Goal: Information Seeking & Learning: Learn about a topic

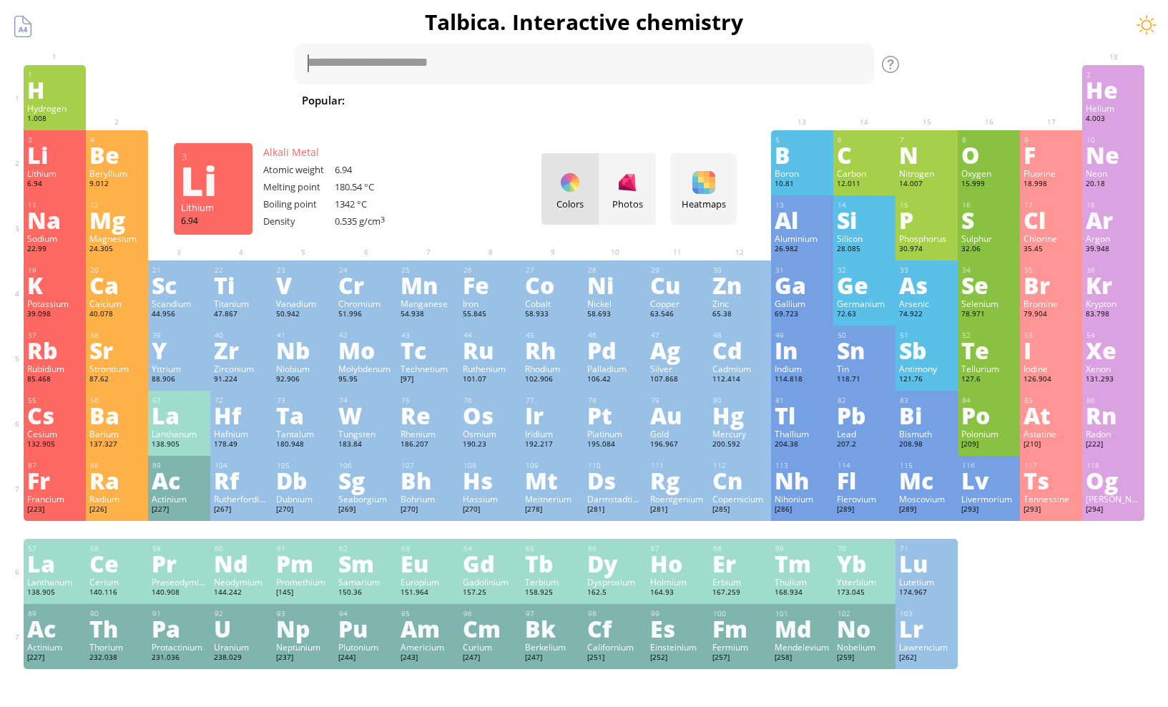
click at [45, 150] on div "Li" at bounding box center [54, 154] width 55 height 23
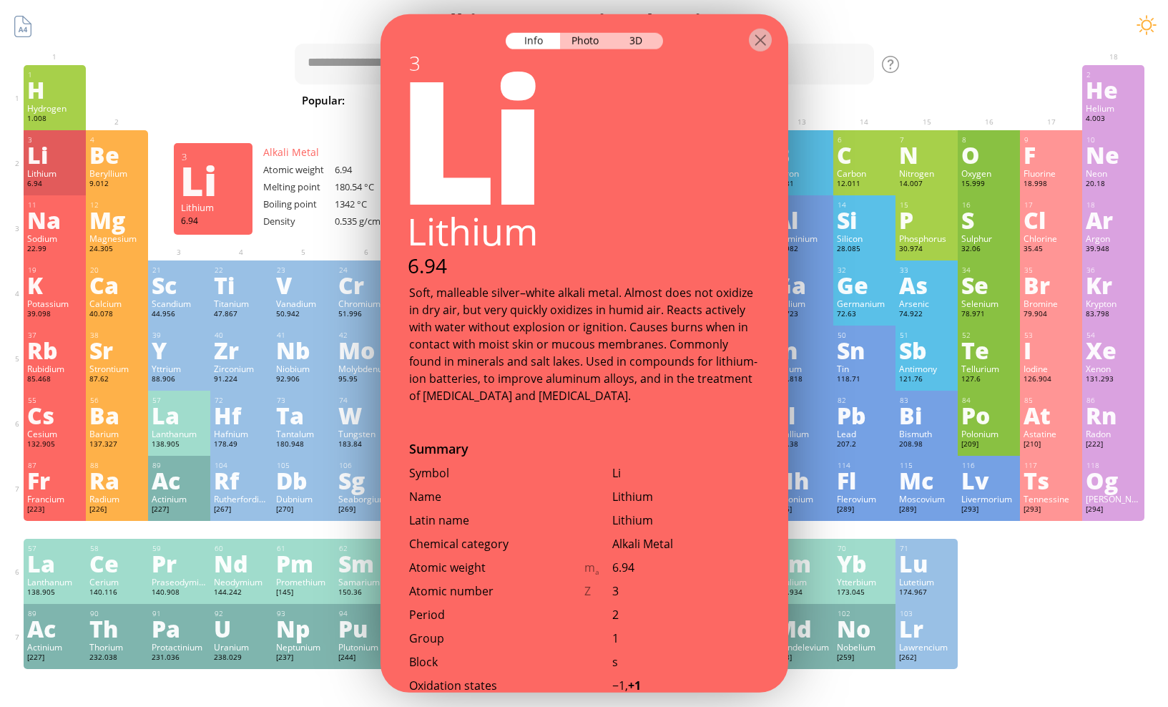
click at [48, 150] on div "Li" at bounding box center [54, 154] width 55 height 23
click at [49, 150] on div "Li" at bounding box center [54, 154] width 55 height 23
click at [596, 44] on div "Photo" at bounding box center [586, 41] width 52 height 16
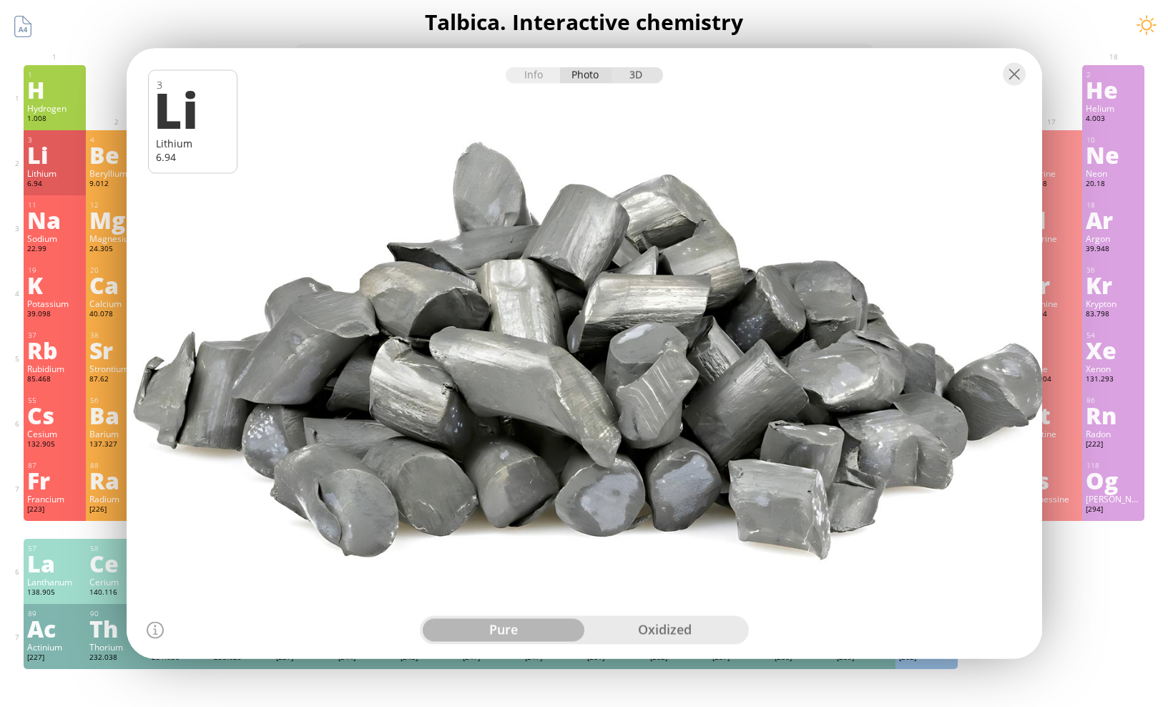
click at [638, 71] on div "3D" at bounding box center [638, 75] width 52 height 16
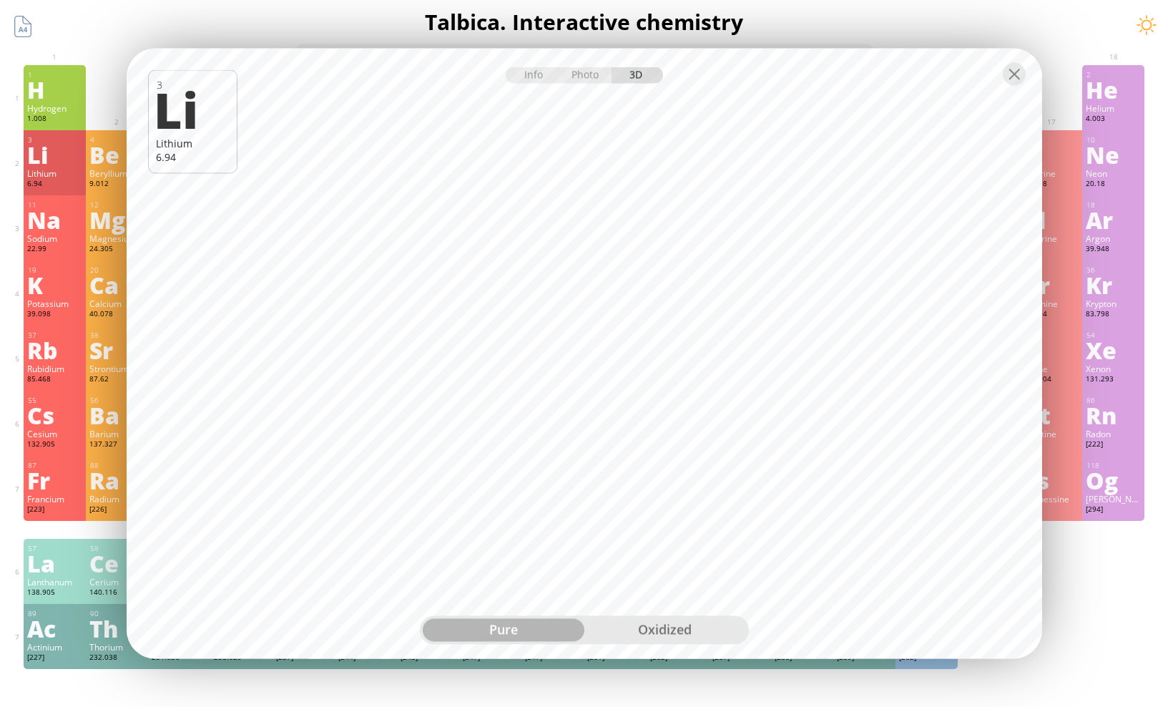
click at [653, 626] on div "oxidized" at bounding box center [665, 630] width 162 height 23
click at [1019, 82] on div at bounding box center [1014, 74] width 23 height 23
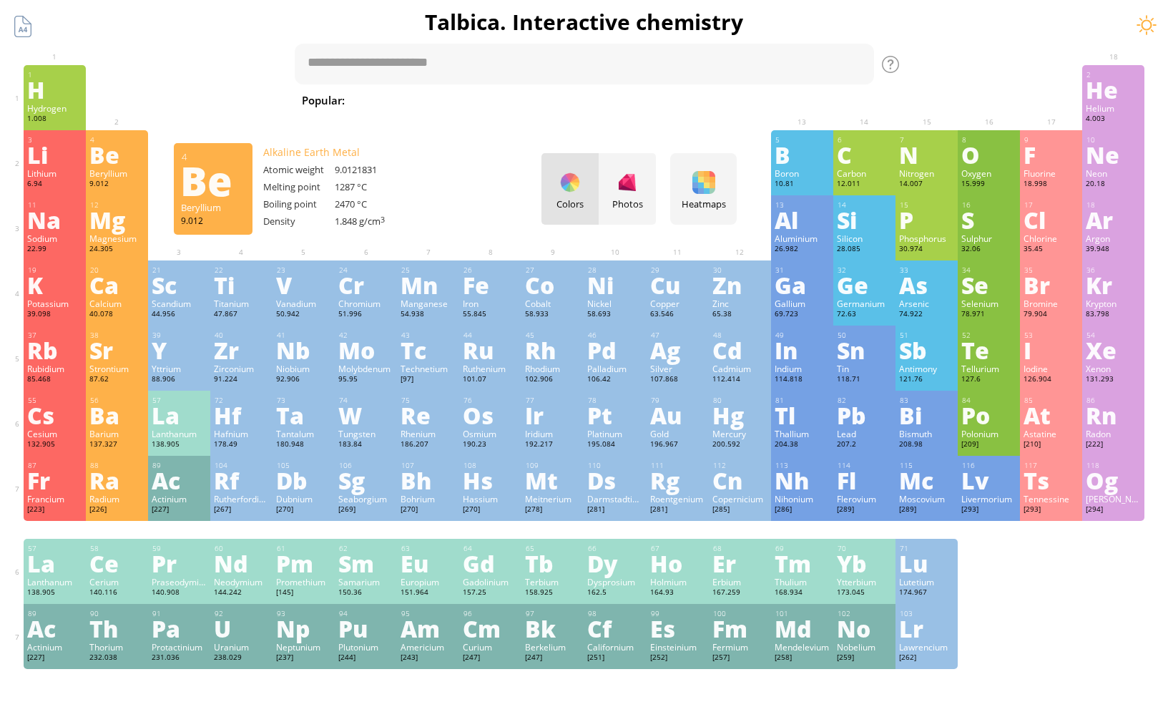
drag, startPoint x: 48, startPoint y: 167, endPoint x: 469, endPoint y: 28, distance: 443.7
click at [469, 28] on div "Summary Molecular formula Molecular weight Exact mass Monoisotopic mass Classif…" at bounding box center [584, 606] width 1159 height 1213
click at [461, 65] on textarea at bounding box center [584, 64] width 579 height 41
click at [463, 63] on textarea at bounding box center [584, 64] width 579 height 41
type textarea "**"
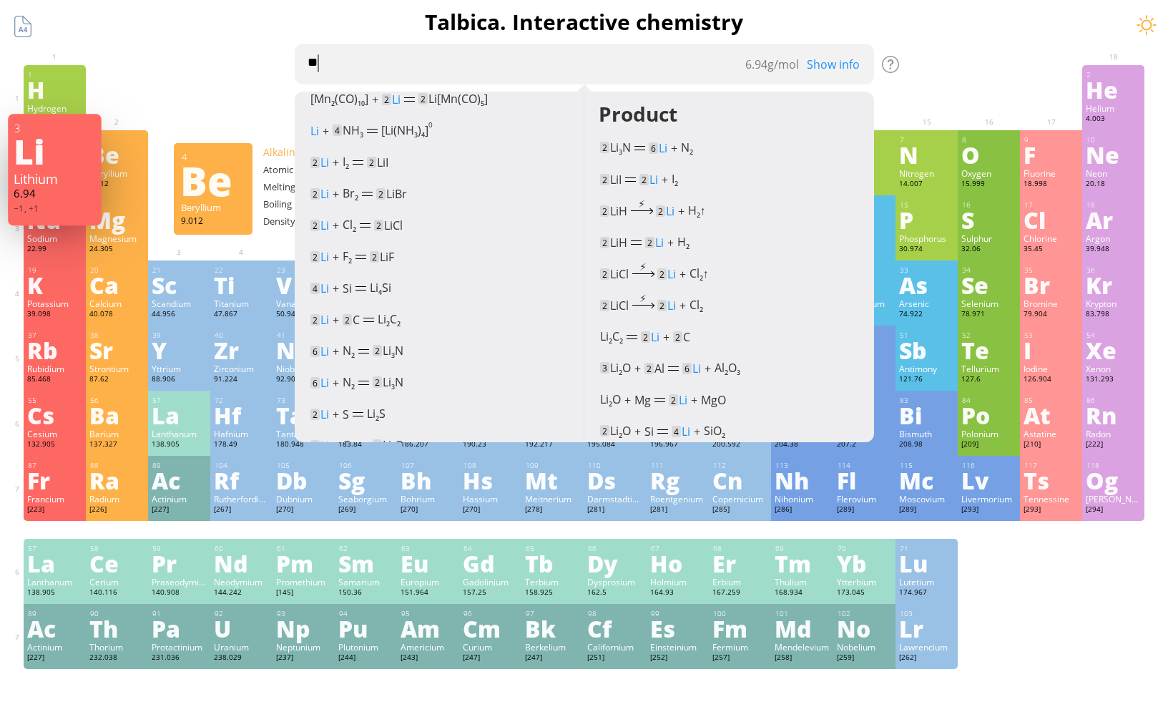
scroll to position [215, 0]
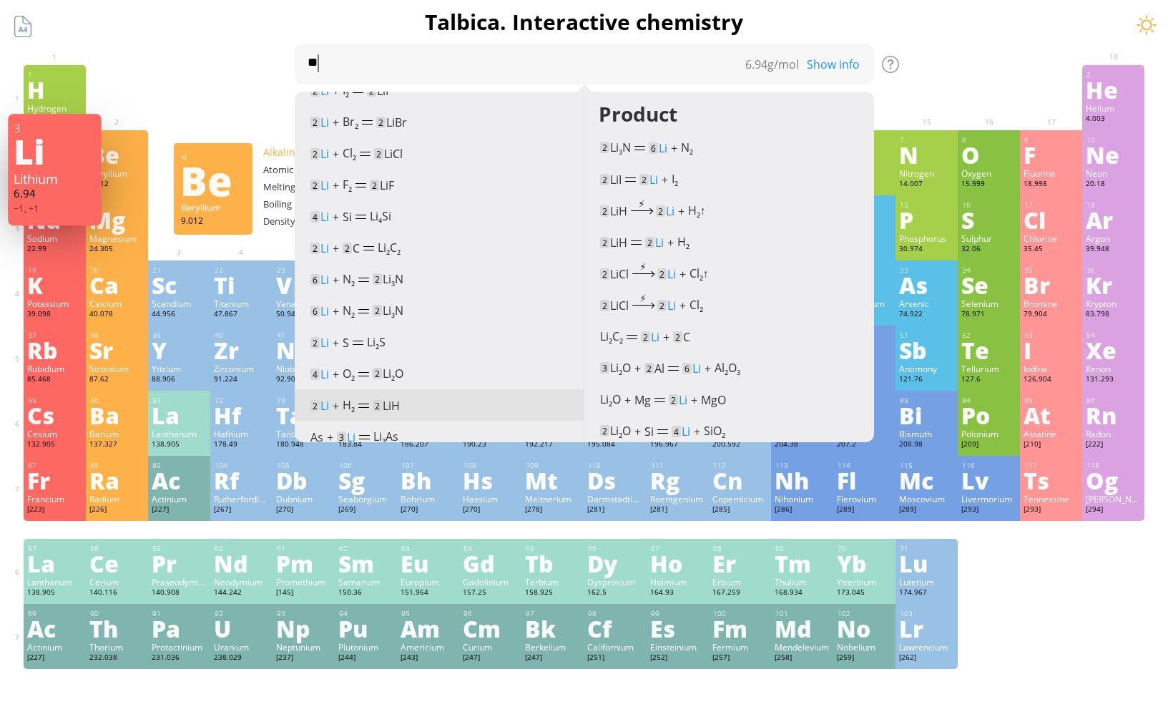
click at [367, 411] on div "2 Li + H 2 2 LiH (500–700 °C)" at bounding box center [439, 403] width 259 height 21
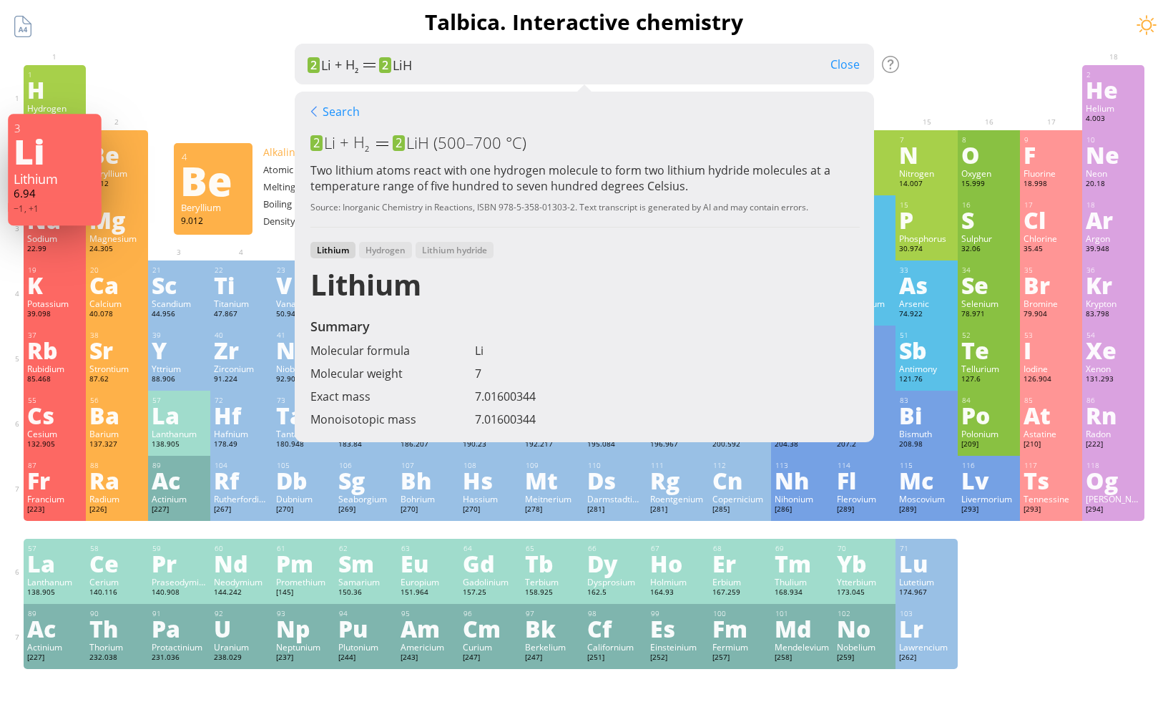
click at [852, 59] on div "Close" at bounding box center [845, 64] width 58 height 19
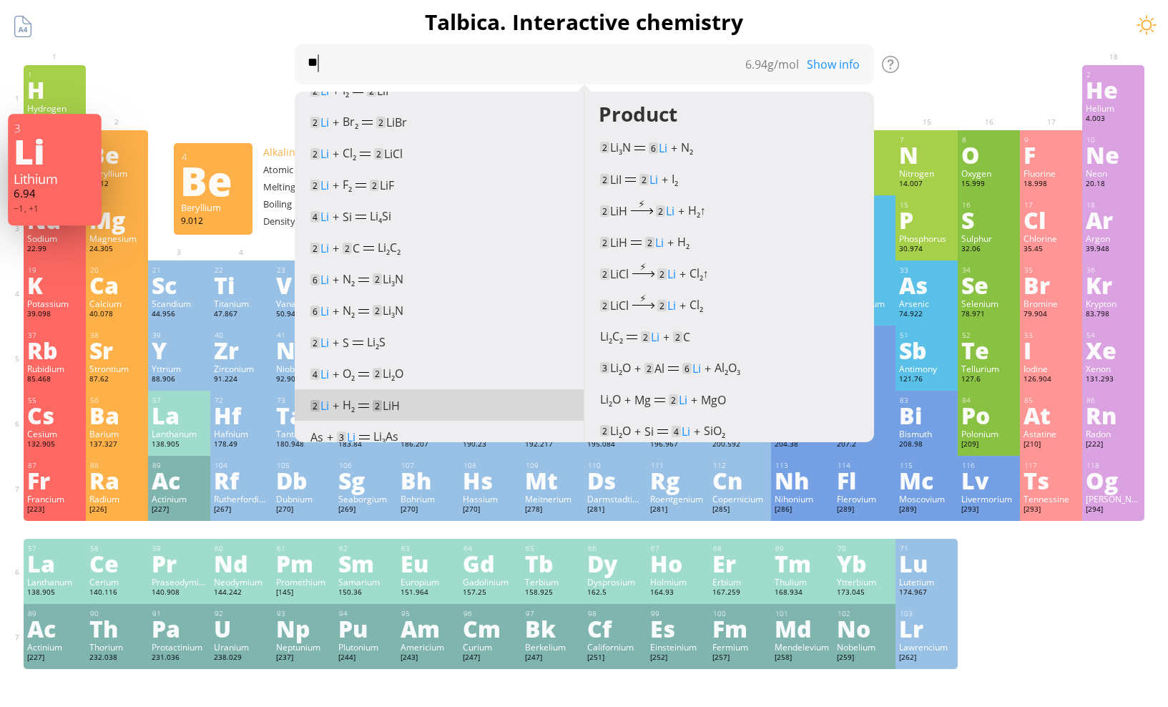
click at [941, 55] on div "Summary Molecular formula Molecular weight Exact mass Monoisotopic mass Classif…" at bounding box center [584, 606] width 1159 height 1213
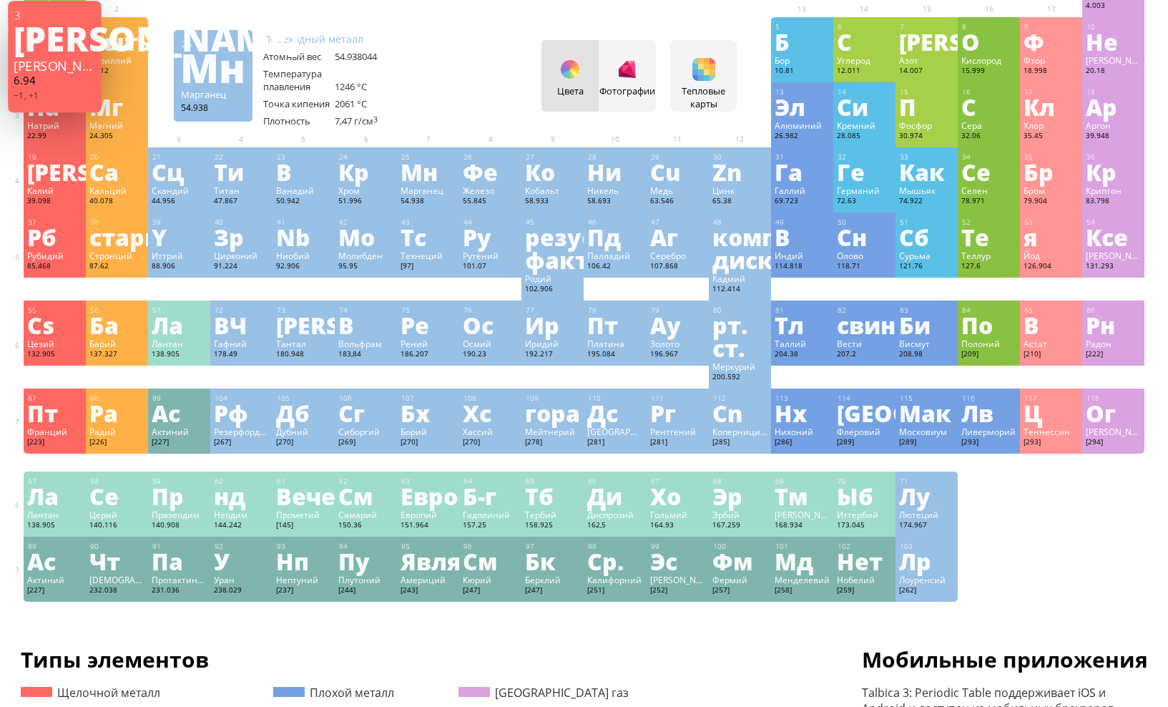
scroll to position [0, 0]
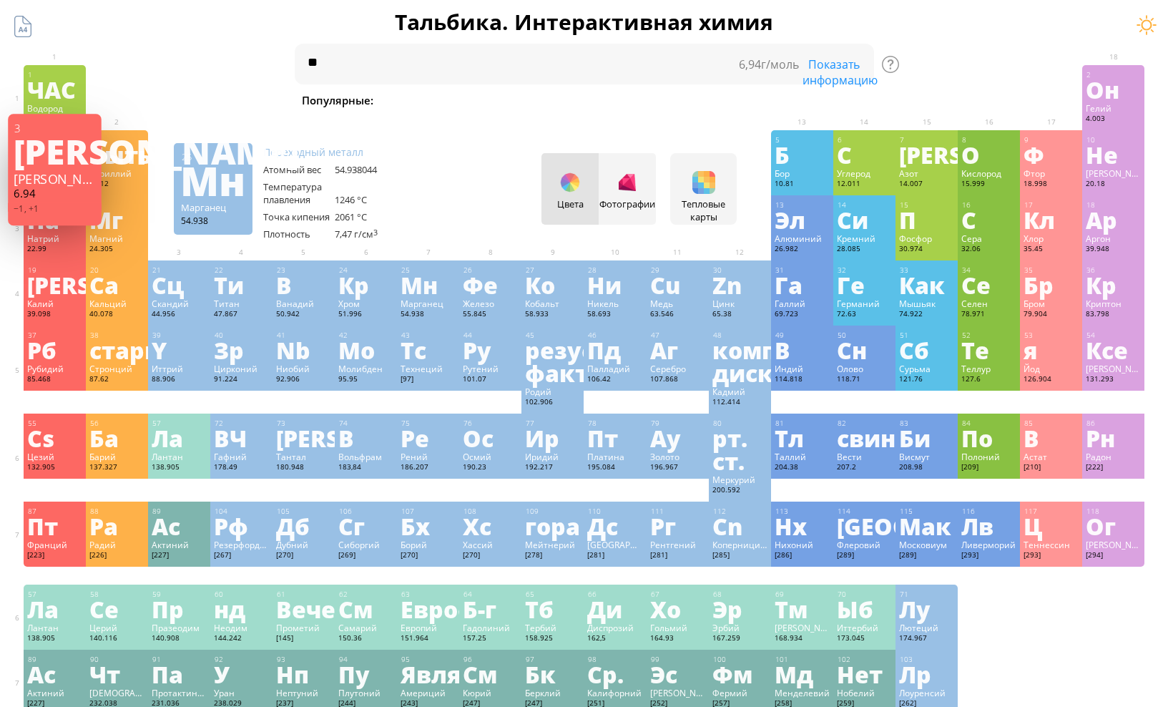
click at [231, 39] on div "Summary Molecular formula Molecular weight Exact mass Monoisotopic mass Classif…" at bounding box center [584, 629] width 1159 height 1258
click at [54, 97] on font "ЧАС" at bounding box center [51, 89] width 49 height 33
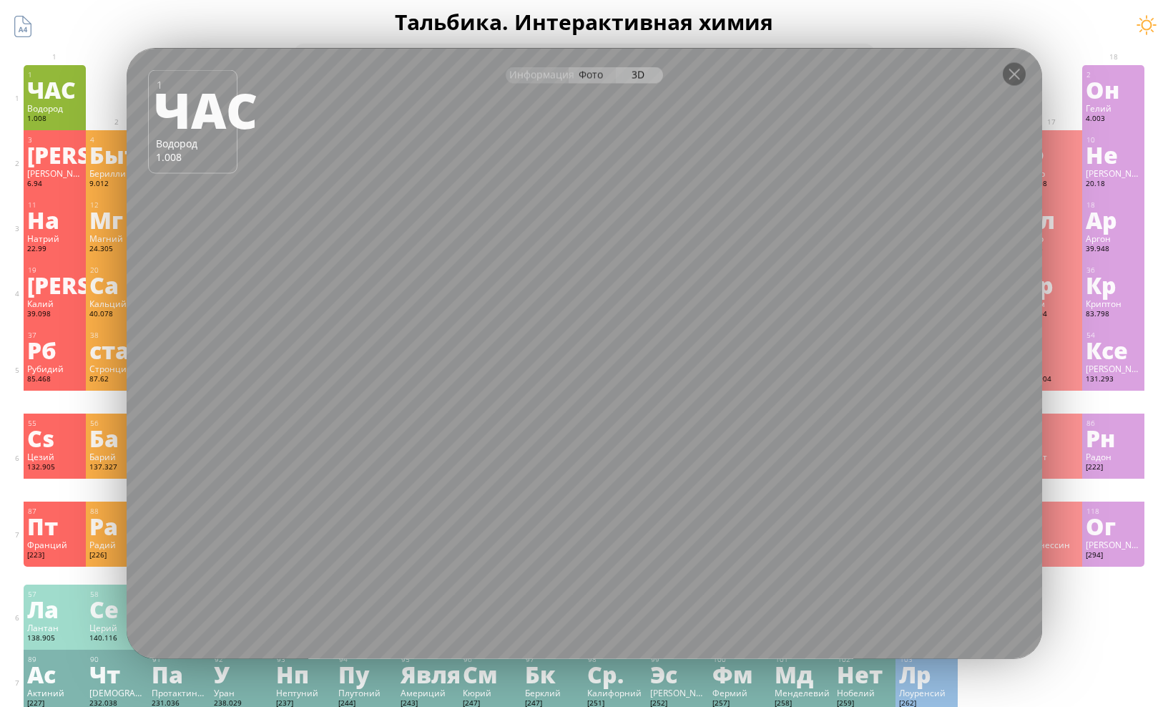
click at [589, 76] on font "Фото" at bounding box center [591, 75] width 24 height 14
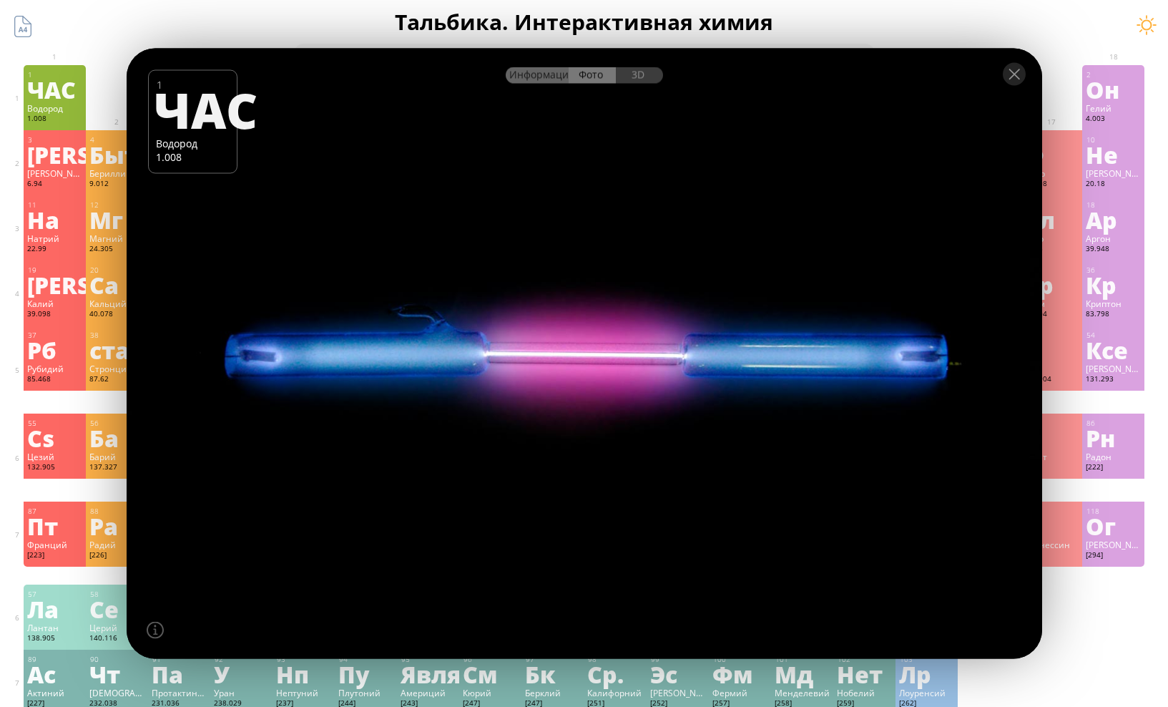
click at [532, 81] on font "Информация" at bounding box center [541, 75] width 65 height 14
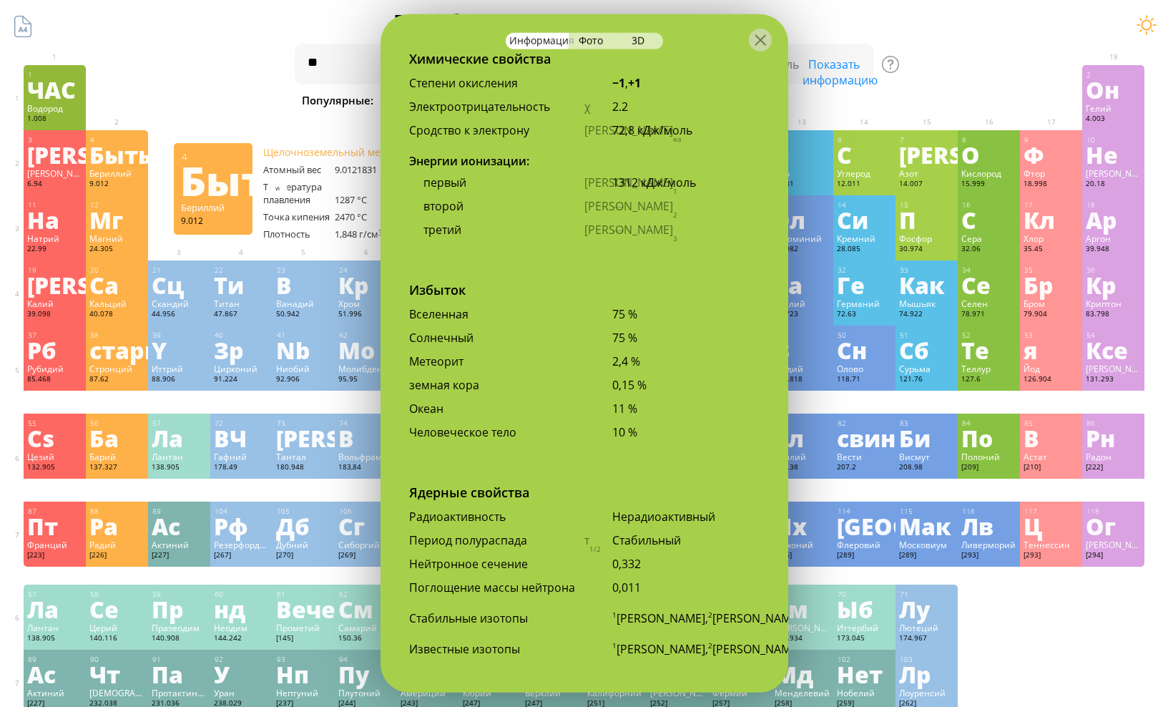
scroll to position [2816, 0]
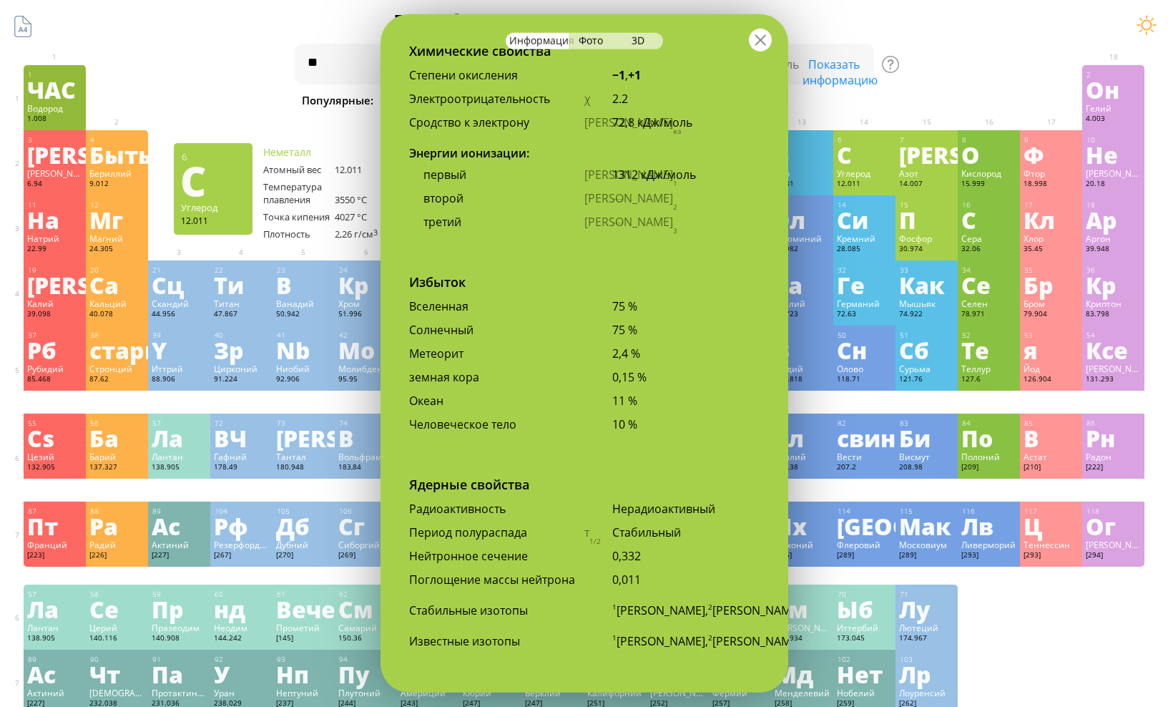
click at [760, 42] on div at bounding box center [760, 40] width 23 height 23
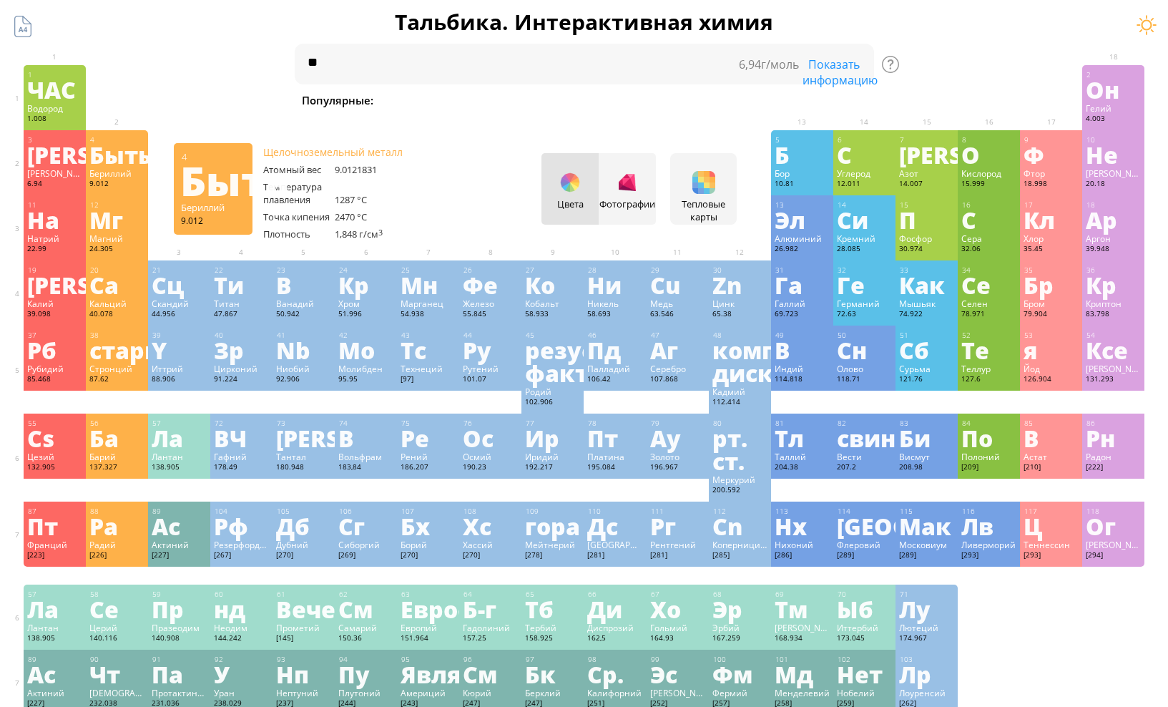
click at [124, 146] on font "Быть" at bounding box center [120, 154] width 62 height 33
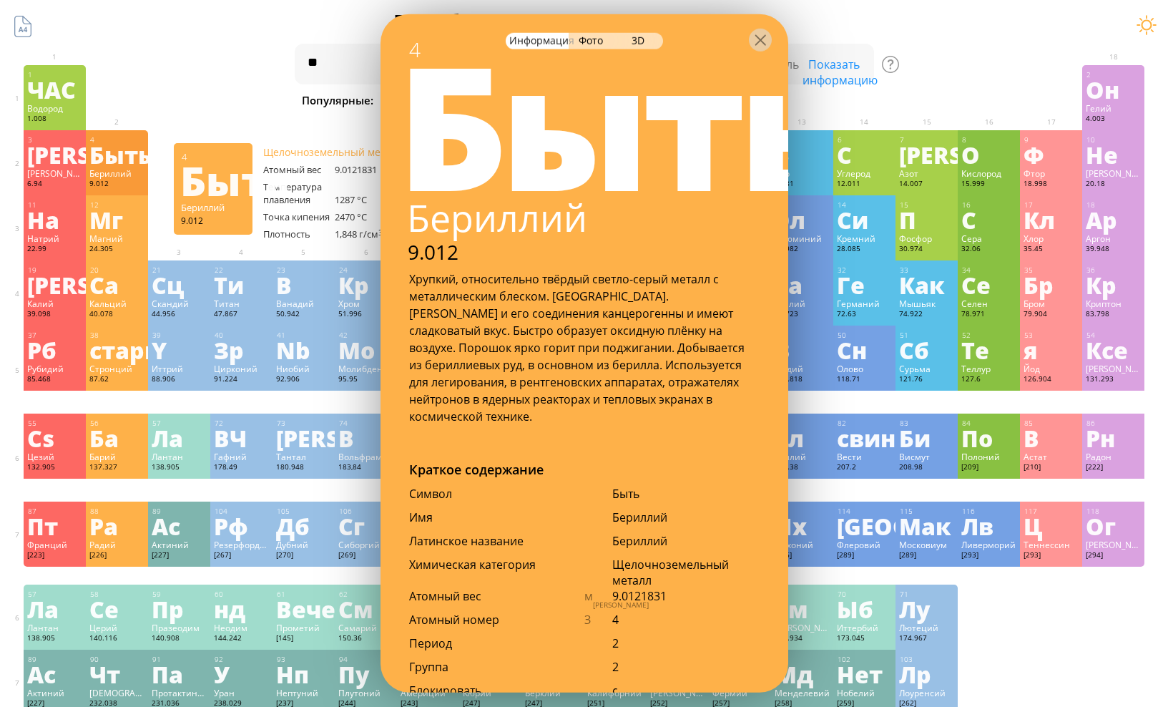
scroll to position [0, 0]
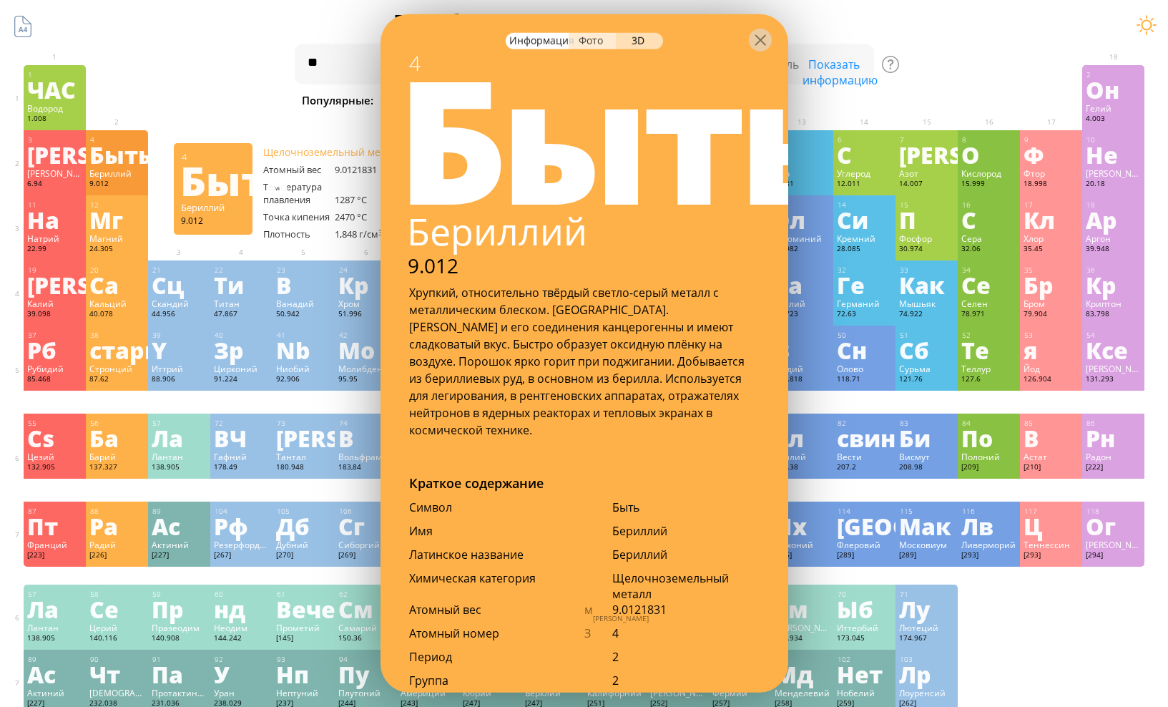
click at [585, 39] on font "Фото" at bounding box center [591, 41] width 24 height 14
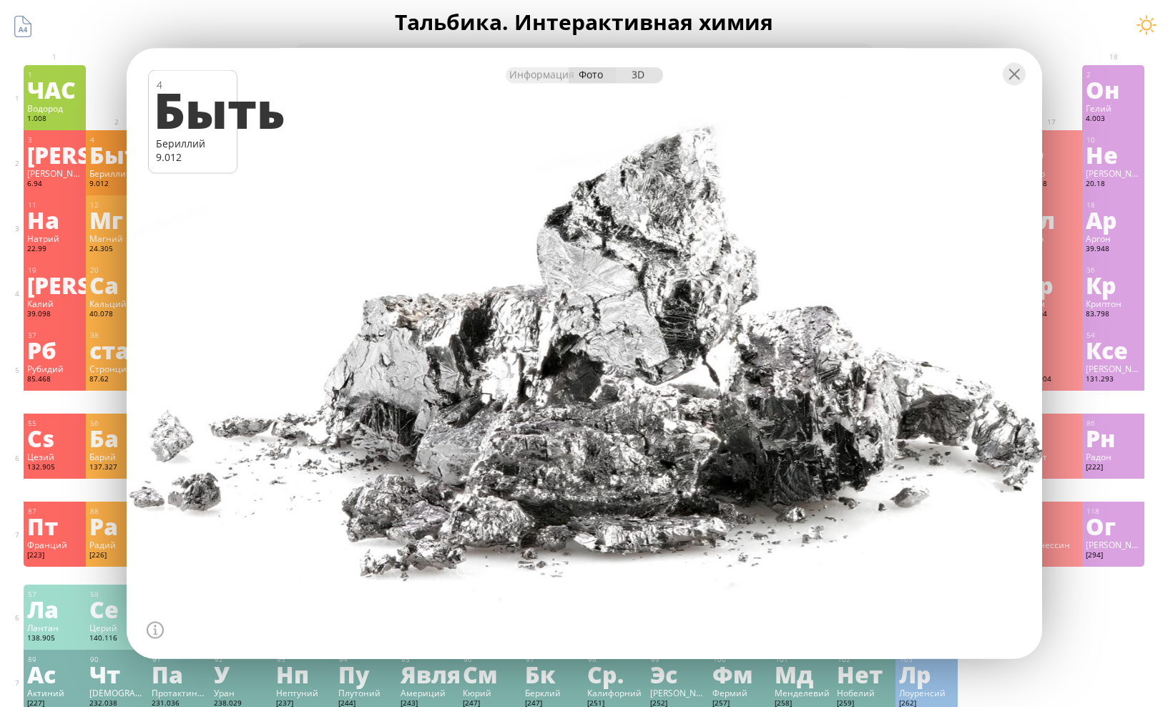
click at [636, 70] on font "3D" at bounding box center [638, 75] width 13 height 14
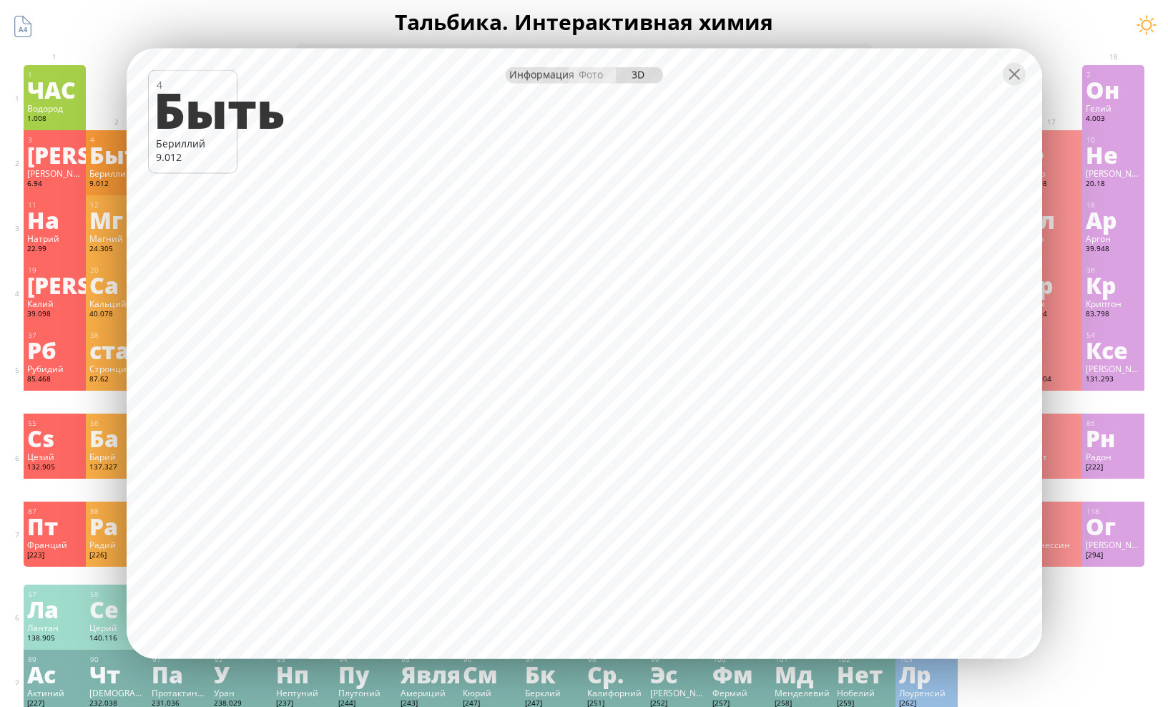
click at [539, 79] on font "Информация" at bounding box center [541, 75] width 65 height 14
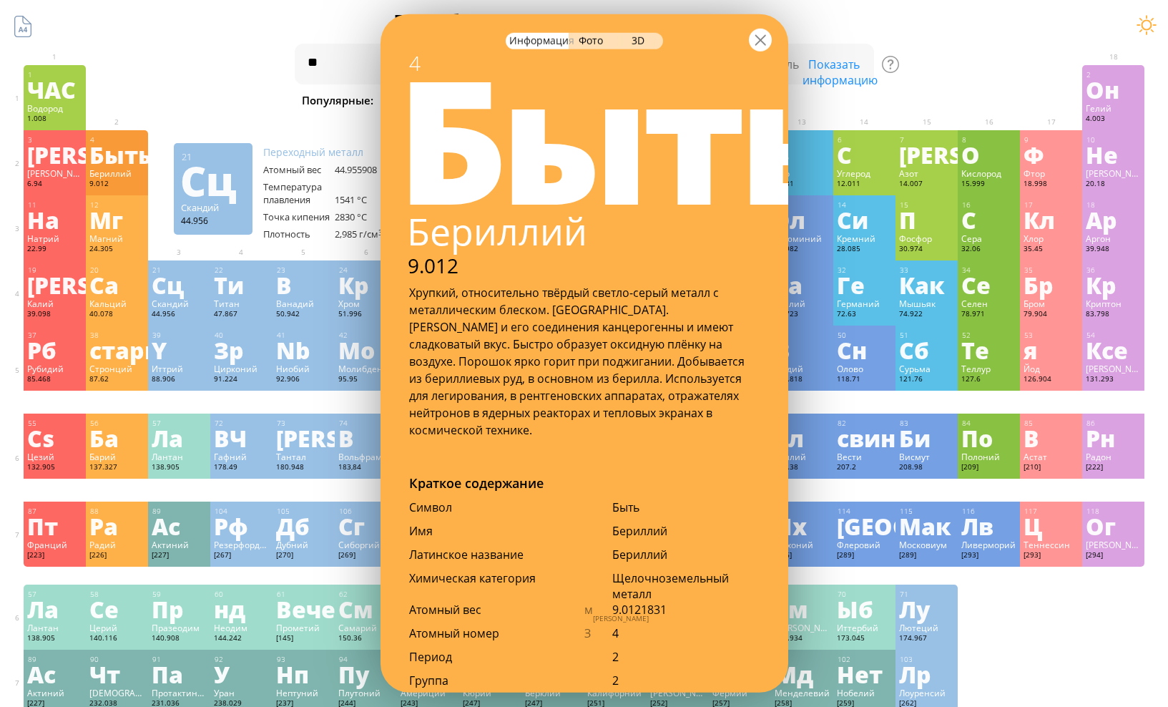
click at [768, 48] on div at bounding box center [760, 40] width 23 height 23
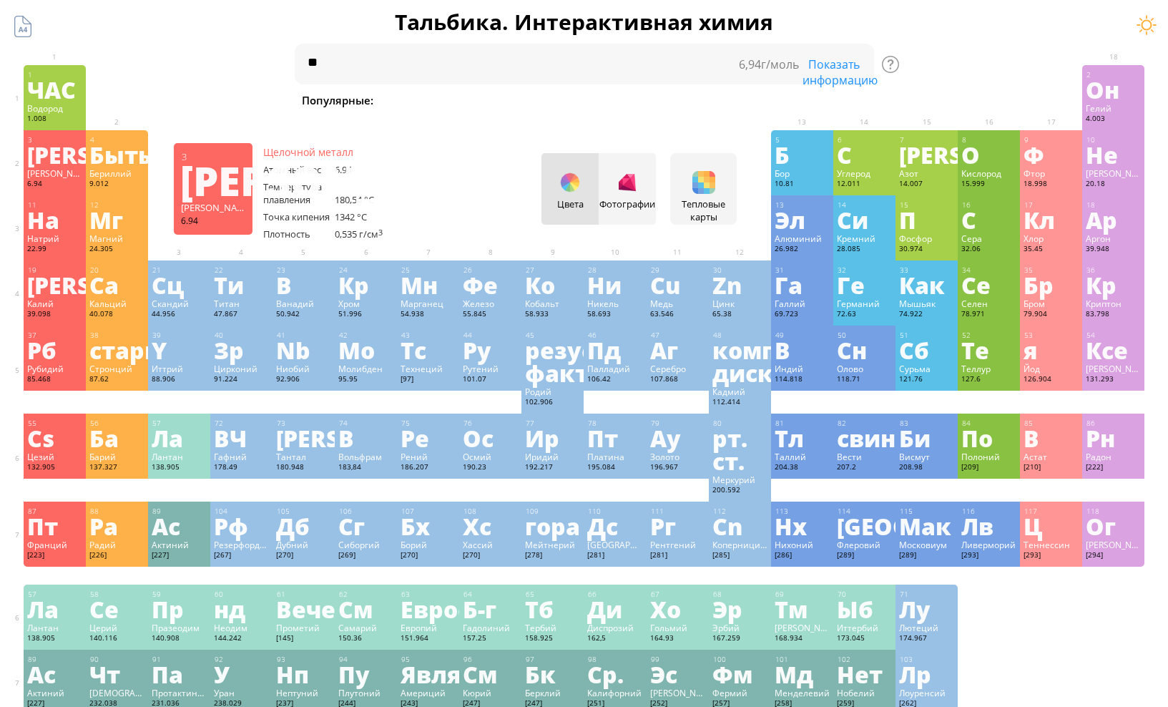
click at [45, 152] on font "[PERSON_NAME]" at bounding box center [155, 150] width 285 height 49
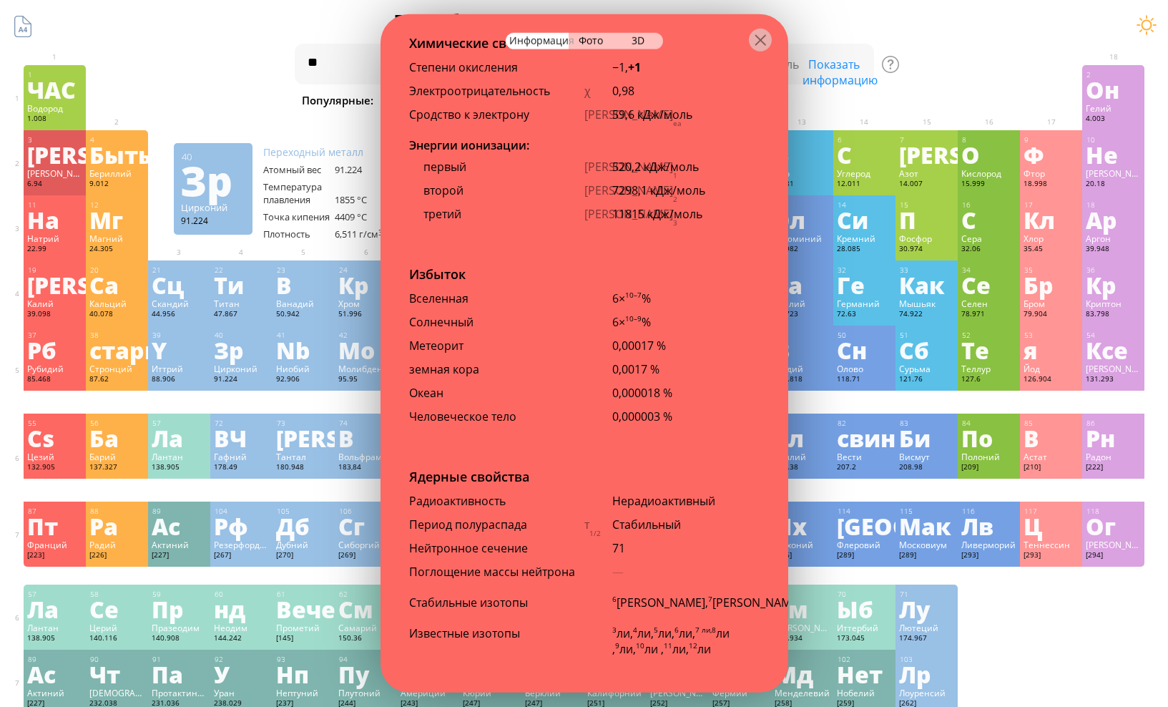
scroll to position [143, 0]
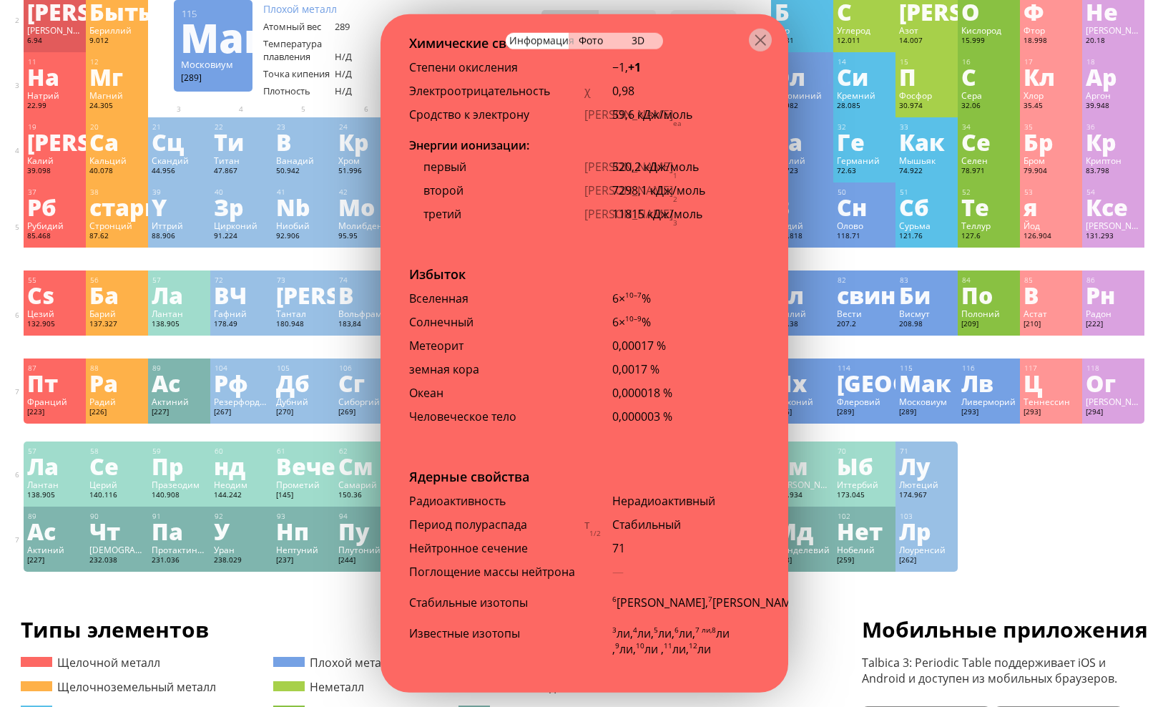
click at [1092, 459] on div "1 ЧАС Водород 1.008 −1, +1 −1, +1 -259.14 °C -252.87 °C 0.0899 g/l 1s 1 2 Он Ге…" at bounding box center [585, 247] width 1122 height 650
click at [592, 45] on font "Фото" at bounding box center [591, 41] width 24 height 14
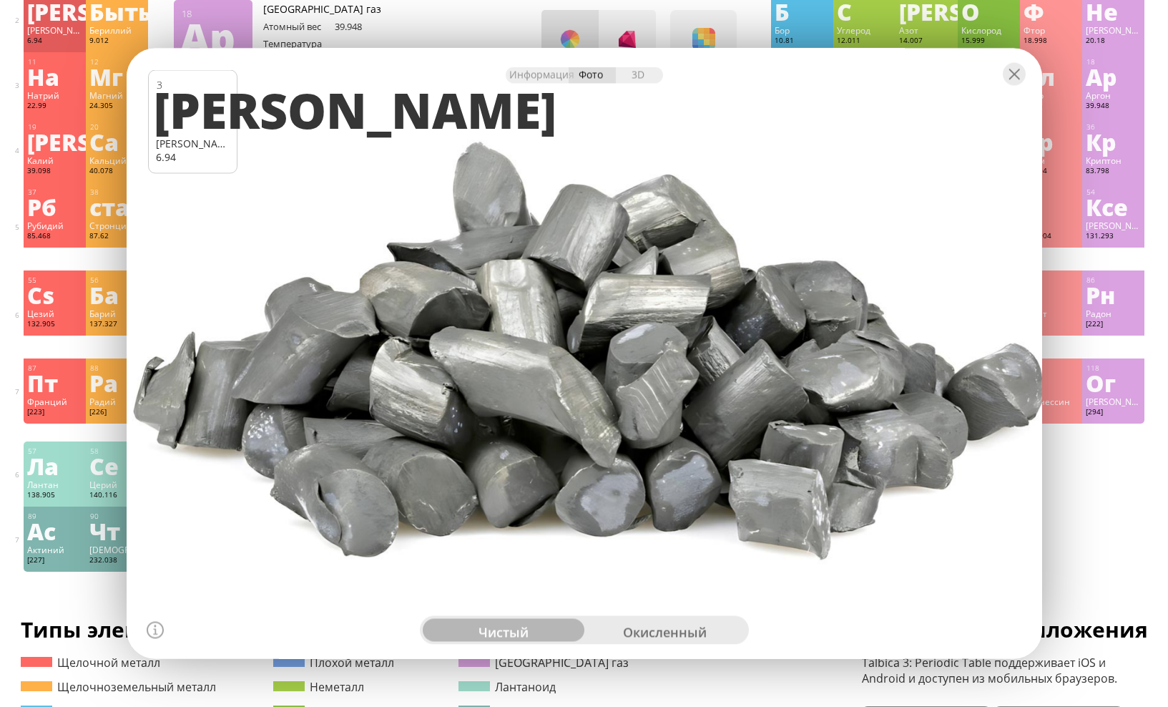
click at [655, 637] on font "окисленный" at bounding box center [665, 631] width 84 height 17
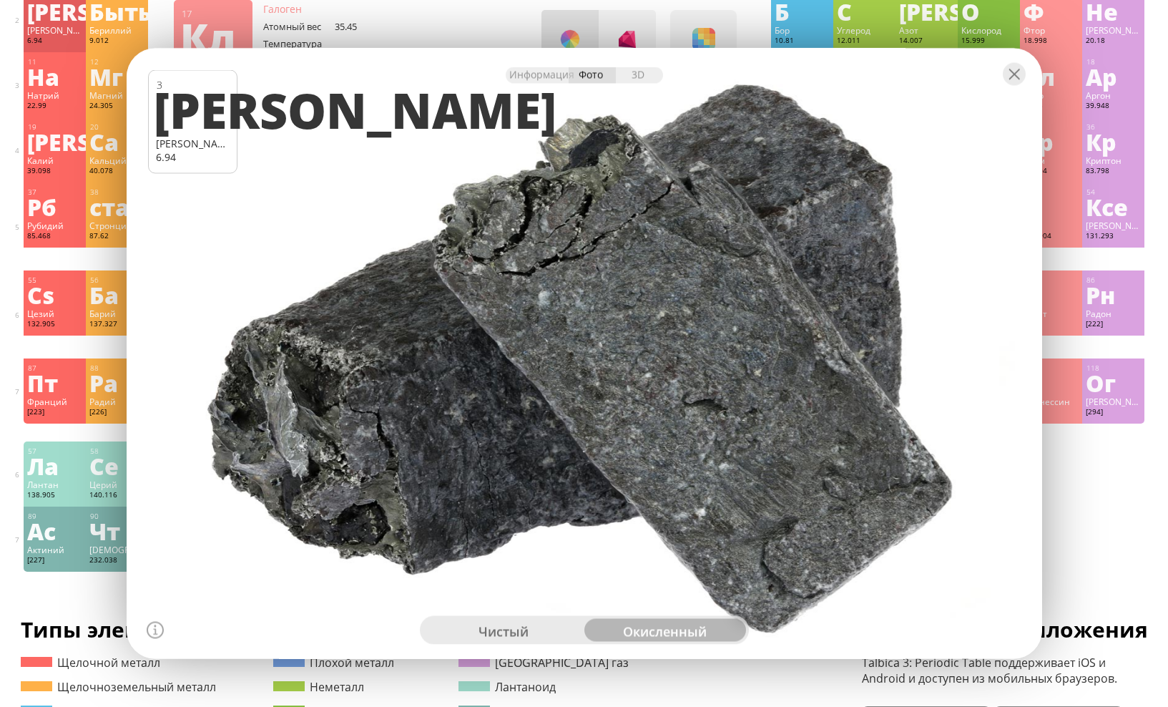
click at [1014, 86] on div at bounding box center [585, 74] width 916 height 50
click at [1012, 67] on div at bounding box center [1014, 74] width 23 height 23
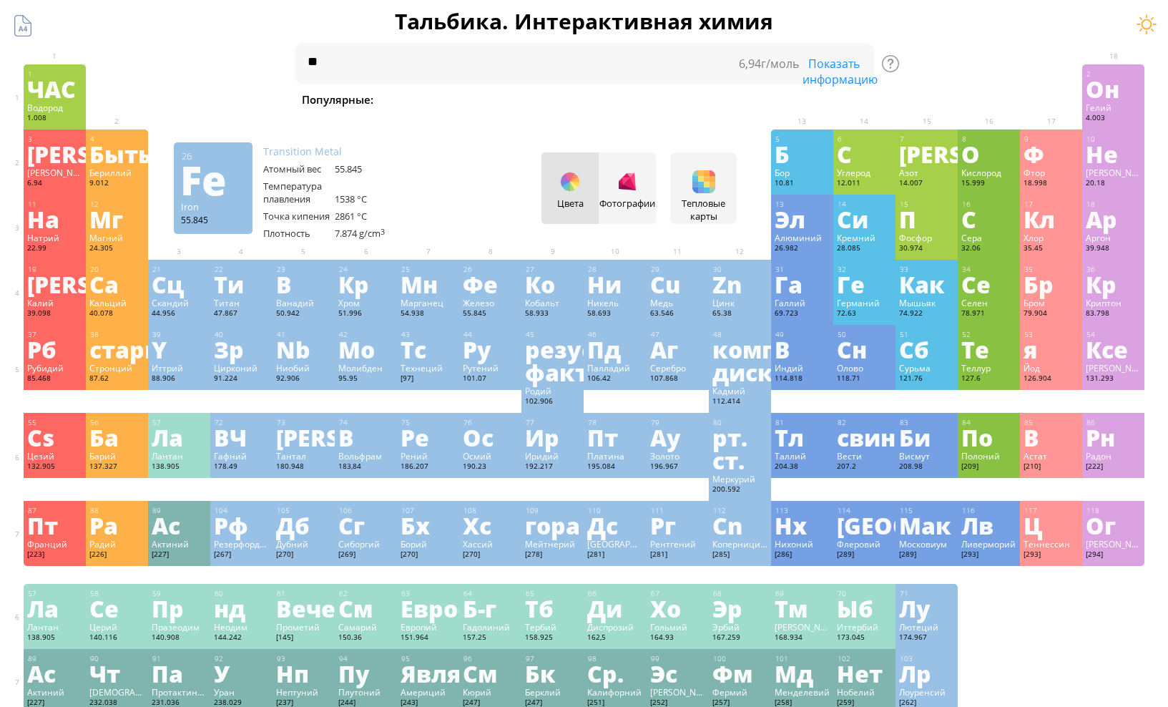
scroll to position [0, 0]
